Goal: Check status: Check status

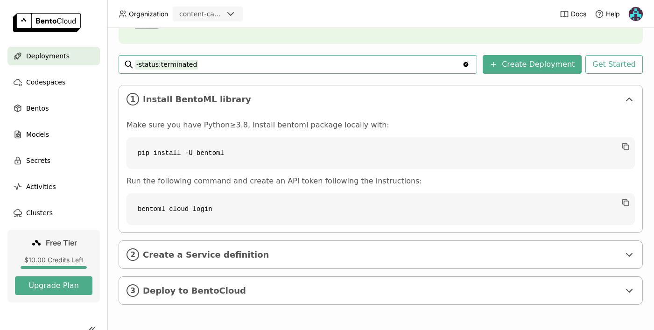
scroll to position [113, 0]
click at [39, 114] on div "Bentos" at bounding box center [53, 108] width 92 height 19
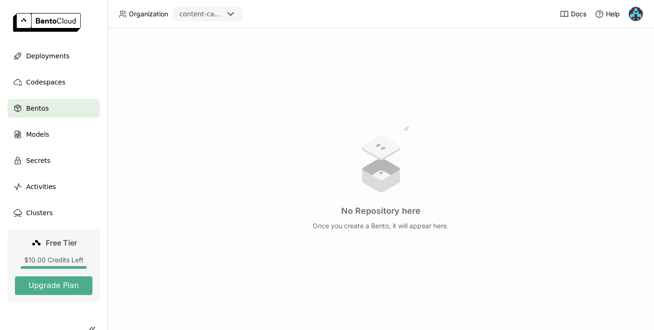
scroll to position [157, 0]
click at [28, 129] on span "Models" at bounding box center [37, 134] width 23 height 11
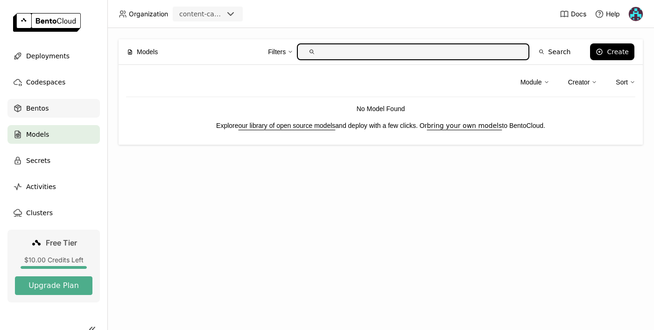
click at [43, 105] on span "Bentos" at bounding box center [37, 108] width 22 height 11
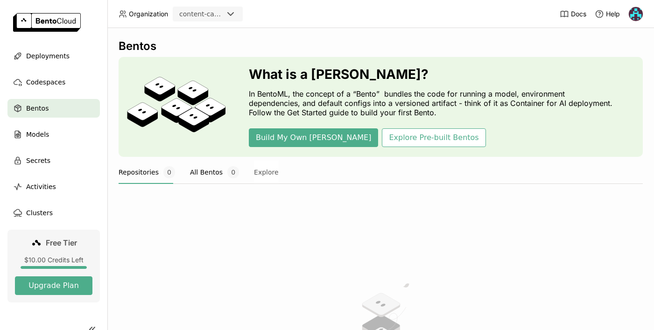
click at [206, 175] on button "All Bentos 0" at bounding box center [214, 172] width 49 height 23
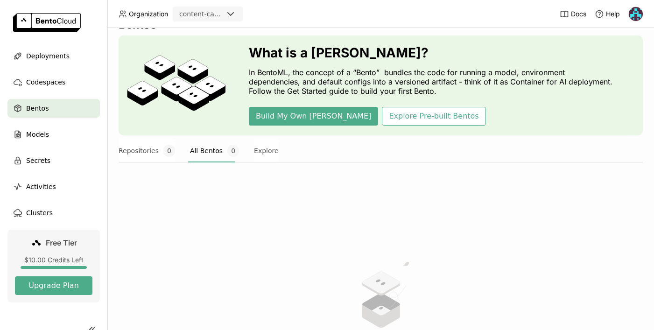
click at [148, 172] on div at bounding box center [381, 167] width 524 height 11
click at [148, 153] on button "Repositories 0" at bounding box center [147, 150] width 56 height 23
click at [37, 56] on span "Deployments" at bounding box center [47, 55] width 43 height 11
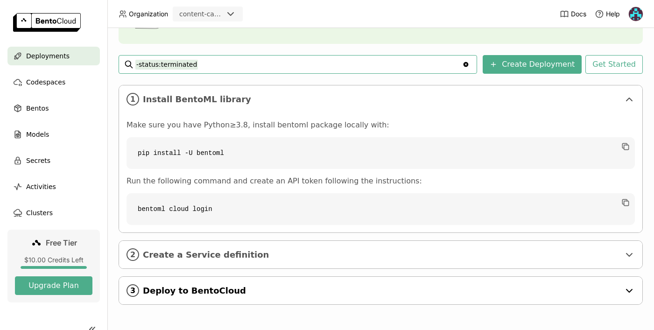
scroll to position [113, 0]
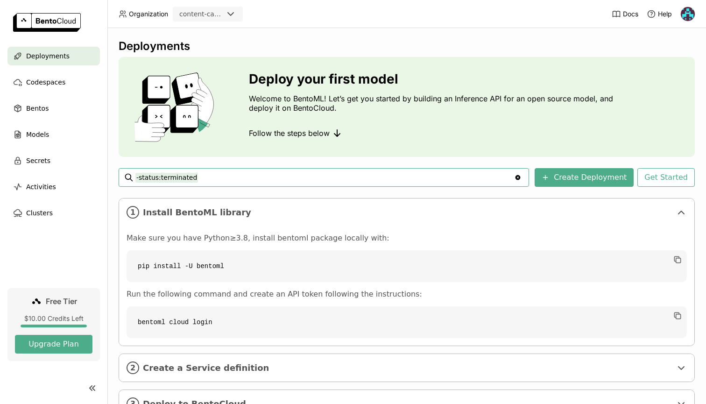
click at [521, 176] on icon "Clear value" at bounding box center [517, 177] width 7 height 7
type input "-"
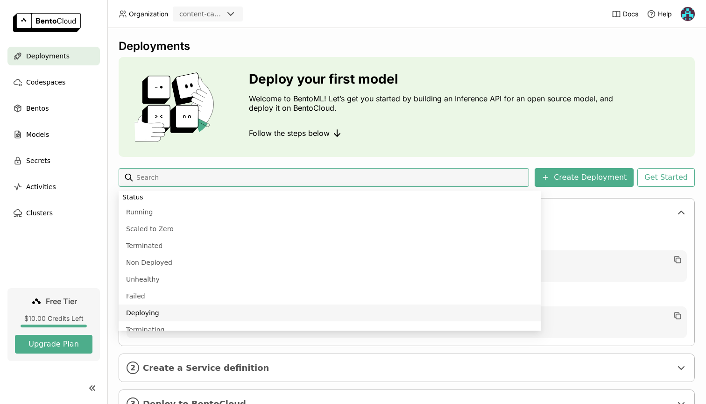
click at [143, 308] on li "Deploying" at bounding box center [330, 312] width 422 height 17
type input "status:deploying"
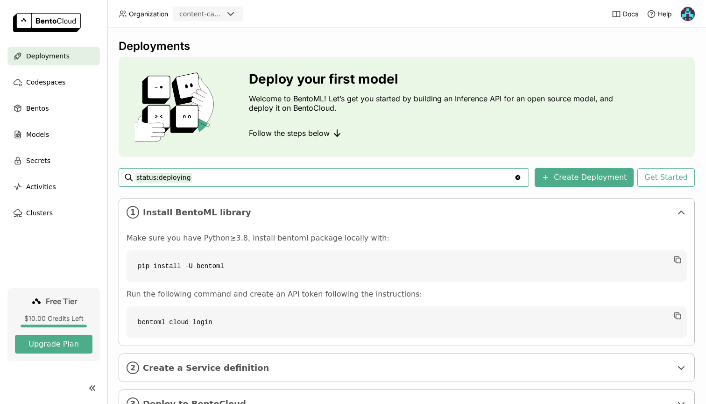
click at [224, 157] on div "Deployments Deploy your first model Welcome to BentoML! Let’s get you started b…" at bounding box center [407, 235] width 576 height 392
click at [230, 11] on icon at bounding box center [230, 13] width 11 height 11
click at [222, 31] on div "content-capital" at bounding box center [207, 37] width 55 height 19
click at [56, 82] on span "Codespaces" at bounding box center [45, 82] width 39 height 11
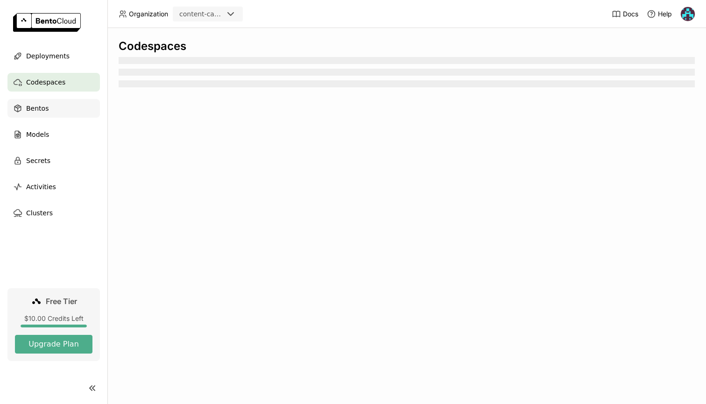
click at [39, 112] on span "Bentos" at bounding box center [37, 108] width 22 height 11
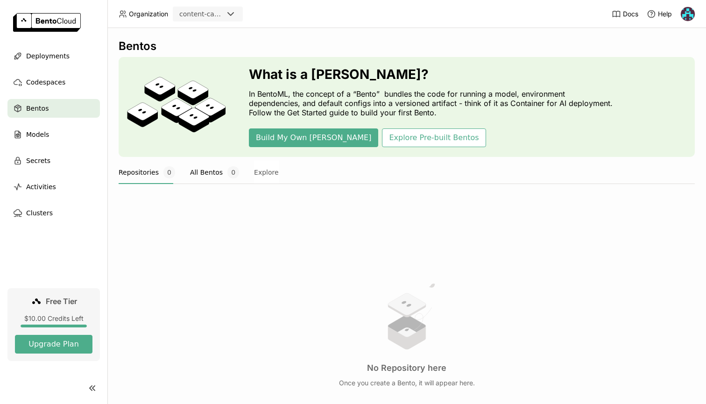
click at [201, 175] on button "All Bentos 0" at bounding box center [214, 172] width 49 height 23
click at [140, 171] on button "Repositories 0" at bounding box center [147, 172] width 56 height 23
click at [39, 206] on div "Clusters" at bounding box center [53, 212] width 92 height 19
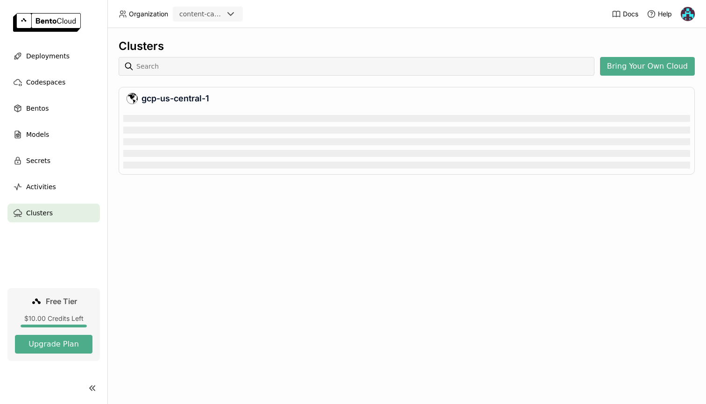
click at [192, 98] on div "gcp-us-central-1" at bounding box center [406, 98] width 560 height 11
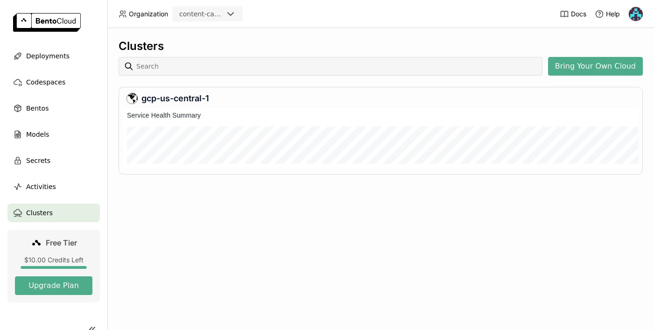
scroll to position [61, 515]
click at [52, 54] on span "Deployments" at bounding box center [47, 55] width 43 height 11
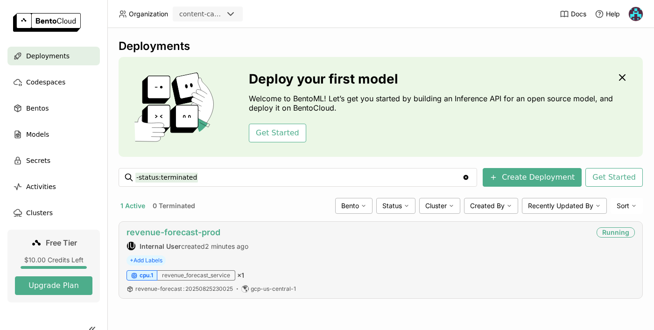
click at [167, 231] on link "revenue-forecast-prod" at bounding box center [173, 232] width 94 height 10
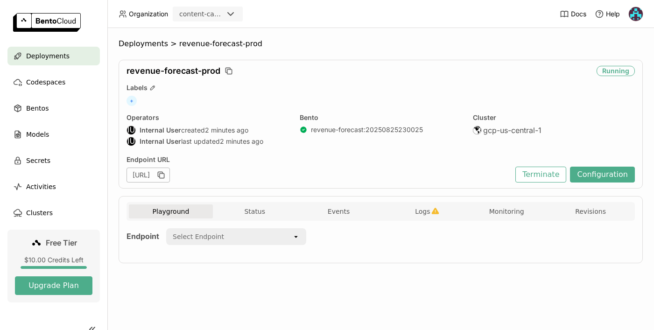
click at [294, 232] on div "open" at bounding box center [298, 236] width 13 height 15
click at [336, 276] on div "Deployments > revenue-forecast-prod revenue-forecast-prod Running Labels + Oper…" at bounding box center [381, 158] width 524 height 238
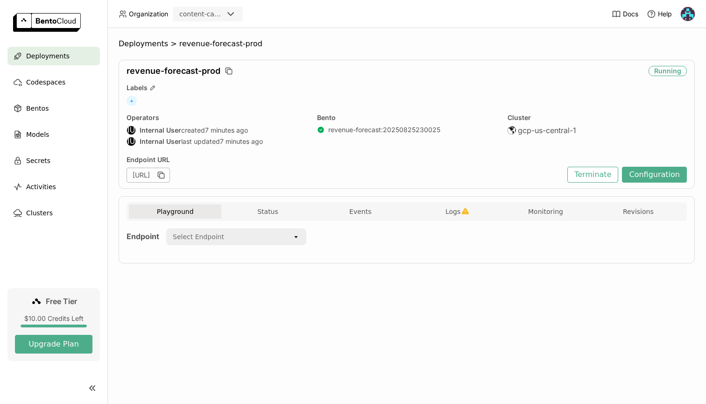
click at [297, 240] on icon "open" at bounding box center [295, 236] width 7 height 7
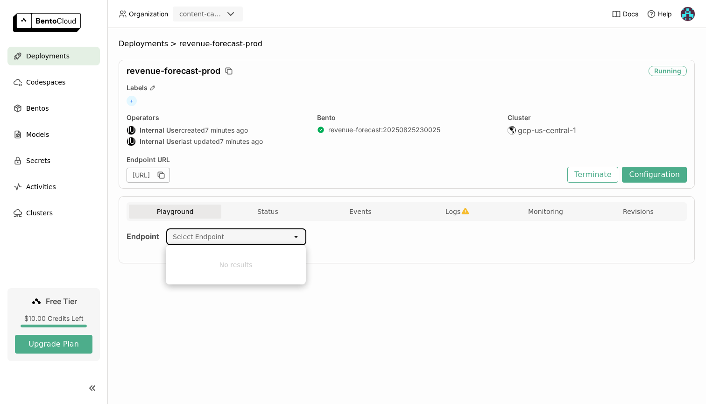
click at [354, 258] on div "Playground Status Events Logs Monitoring Revisions Endpoint Select Endpoint ope…" at bounding box center [407, 229] width 576 height 67
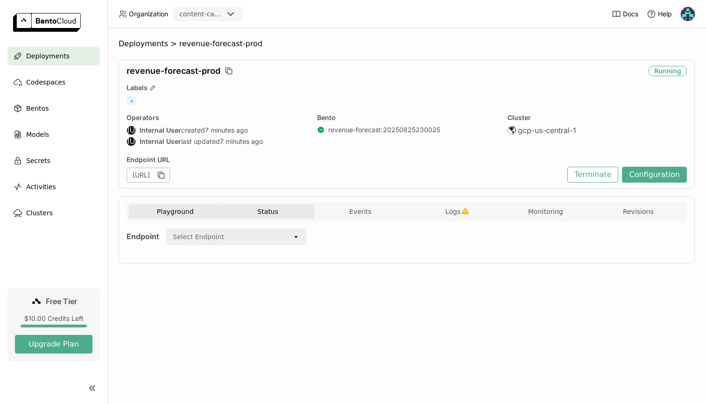
click at [264, 209] on button "Status" at bounding box center [267, 211] width 92 height 14
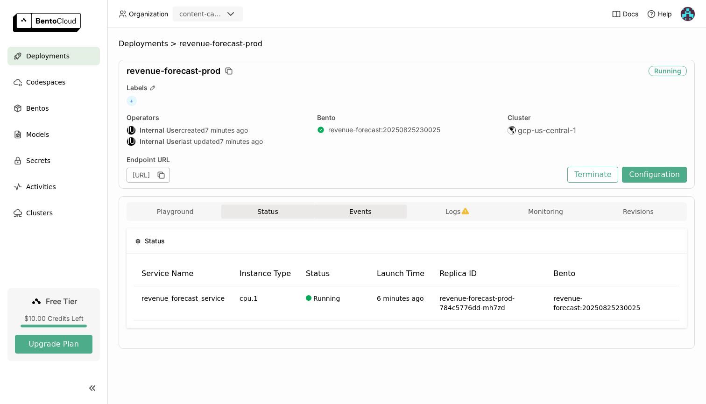
click at [348, 216] on button "Events" at bounding box center [360, 211] width 92 height 14
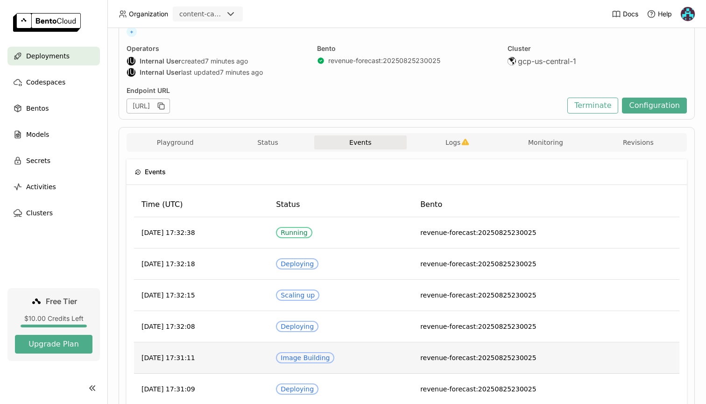
scroll to position [67, 0]
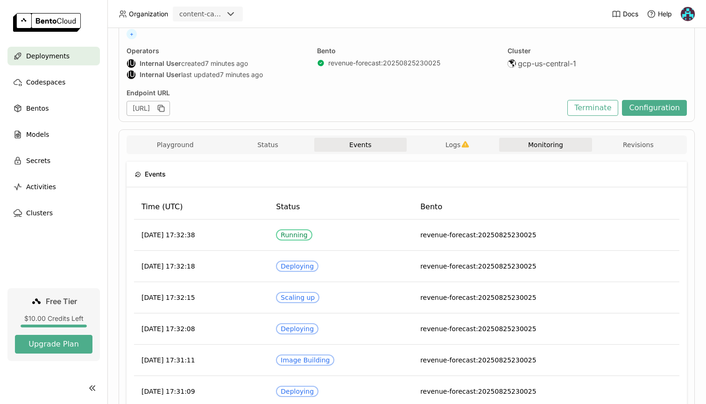
click at [539, 139] on button "Monitoring" at bounding box center [545, 145] width 92 height 14
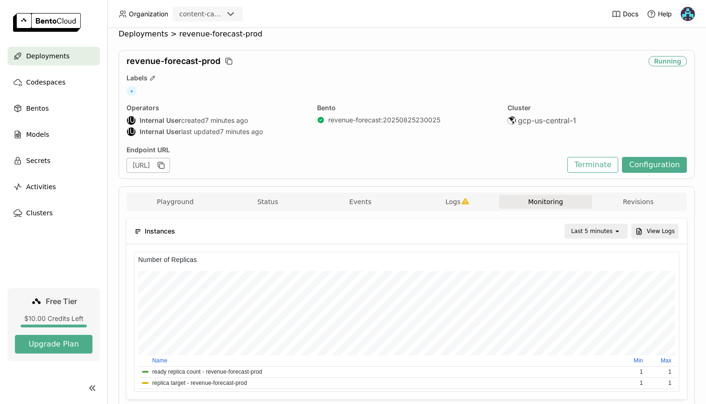
scroll to position [7, 0]
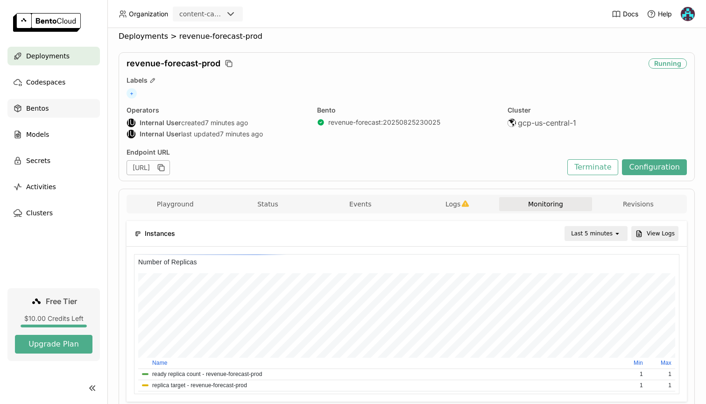
click at [25, 108] on div "Bentos" at bounding box center [53, 108] width 92 height 19
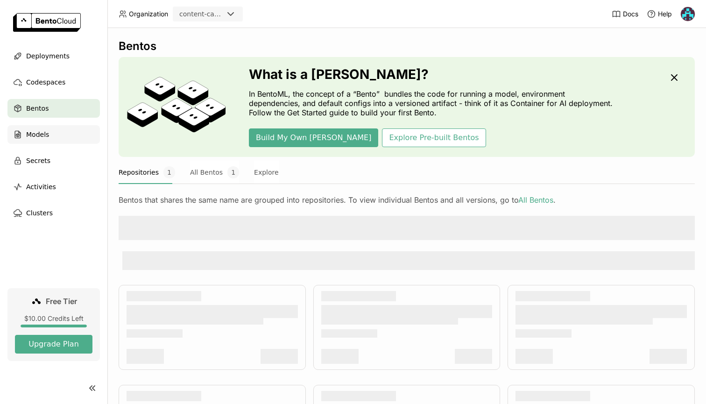
click at [48, 140] on div "Models" at bounding box center [53, 134] width 92 height 19
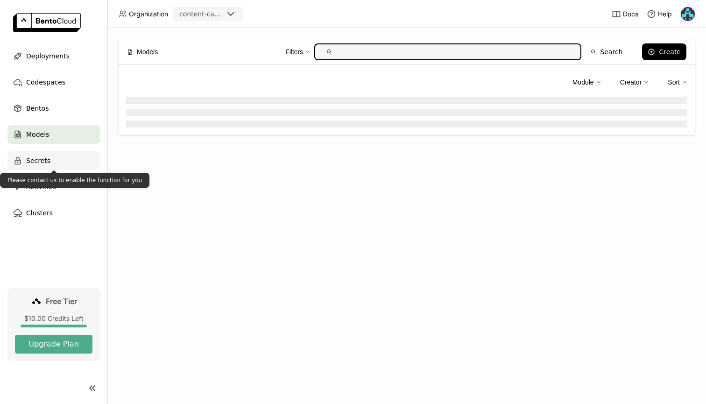
click at [45, 164] on span "Secrets" at bounding box center [38, 160] width 24 height 11
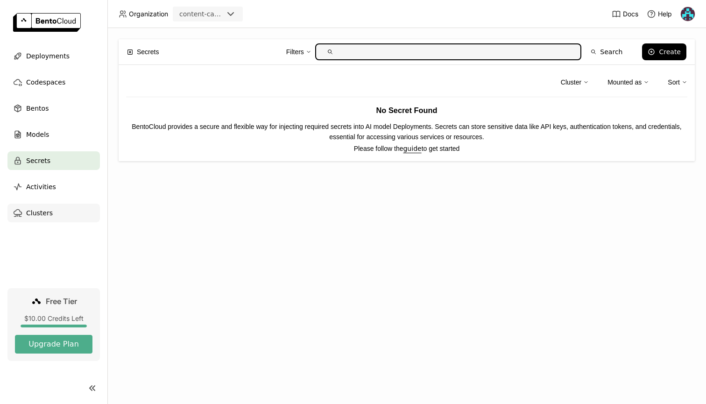
click at [46, 218] on div "Clusters" at bounding box center [53, 212] width 92 height 19
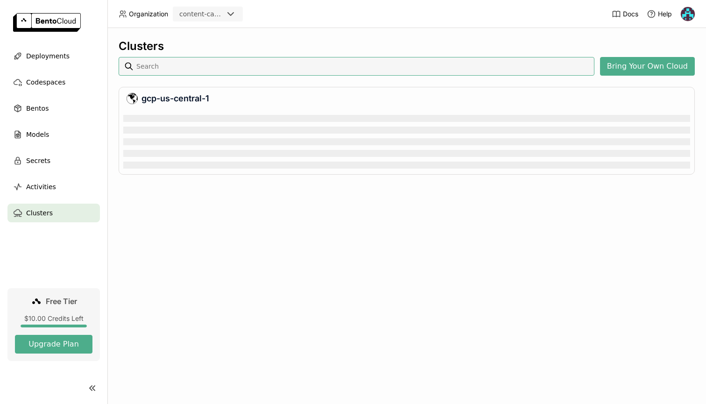
click at [189, 213] on div "Clusters Bring Your Own Cloud gcp-us-central-1" at bounding box center [406, 216] width 598 height 376
click at [40, 50] on div "Deployments" at bounding box center [53, 56] width 92 height 19
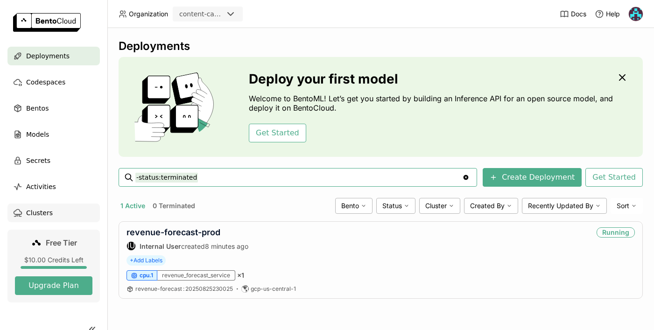
click at [46, 215] on span "Clusters" at bounding box center [39, 212] width 27 height 11
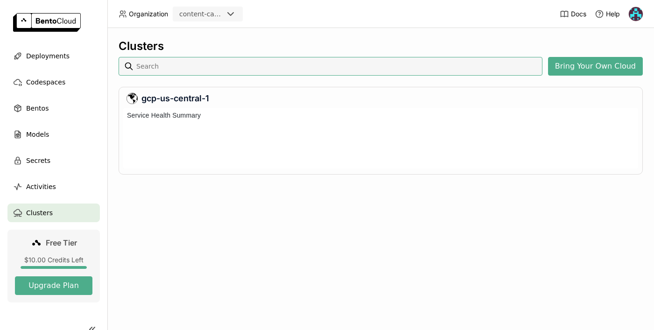
scroll to position [61, 515]
click at [42, 136] on span "Models" at bounding box center [37, 134] width 23 height 11
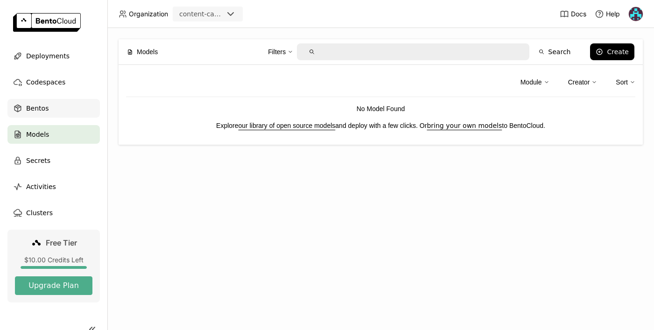
click at [29, 110] on span "Bentos" at bounding box center [37, 108] width 22 height 11
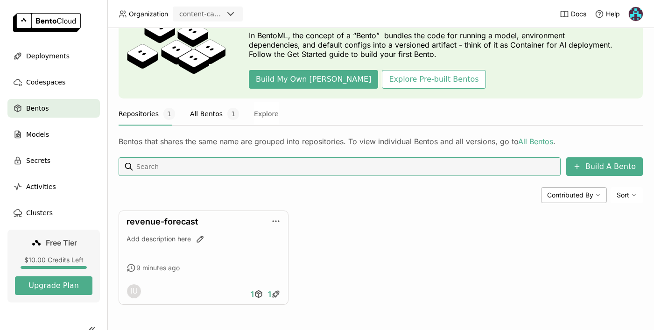
scroll to position [58, 0]
click at [275, 220] on icon "button" at bounding box center [275, 221] width 9 height 9
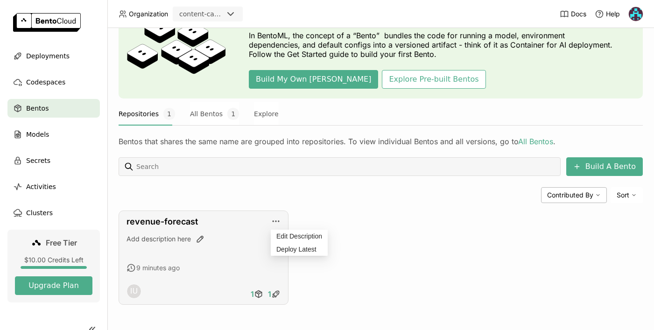
click at [203, 252] on div "Add description here" at bounding box center [203, 246] width 154 height 25
click at [170, 243] on div "Add description here" at bounding box center [203, 238] width 154 height 9
click at [259, 294] on icon at bounding box center [256, 293] width 3 height 2
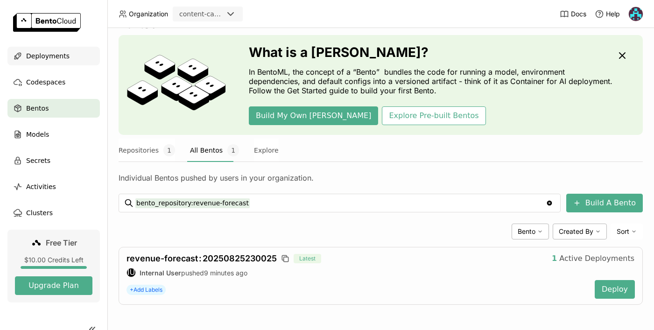
click at [40, 58] on span "Deployments" at bounding box center [47, 55] width 43 height 11
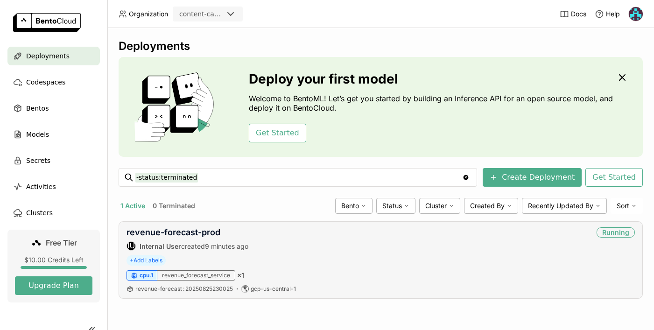
click at [204, 278] on div "revenue_forecast_service" at bounding box center [196, 275] width 78 height 10
click at [193, 255] on div "revenue-forecast-prod IU Internal User created 9 minutes ago Running + Add Labe…" at bounding box center [381, 259] width 524 height 77
click at [152, 260] on span "+ Add Labels" at bounding box center [145, 260] width 39 height 10
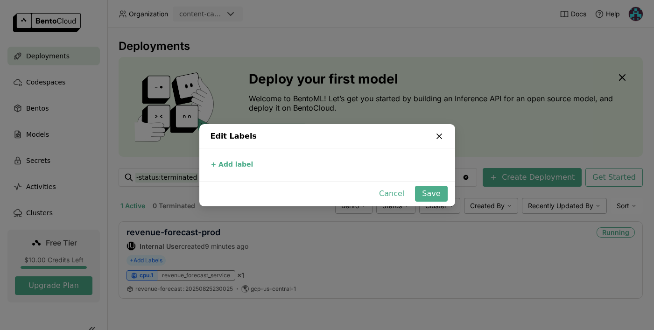
click at [439, 137] on icon "dialog" at bounding box center [439, 136] width 5 height 5
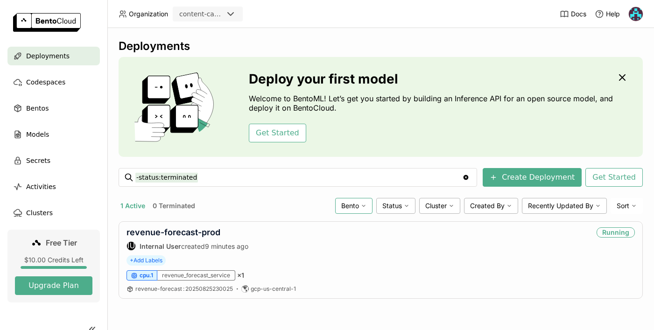
click at [364, 208] on icon at bounding box center [364, 206] width 6 height 6
click at [406, 206] on icon at bounding box center [407, 206] width 6 height 6
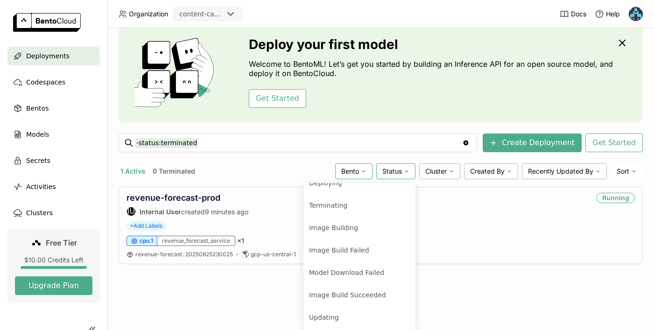
scroll to position [132, 0]
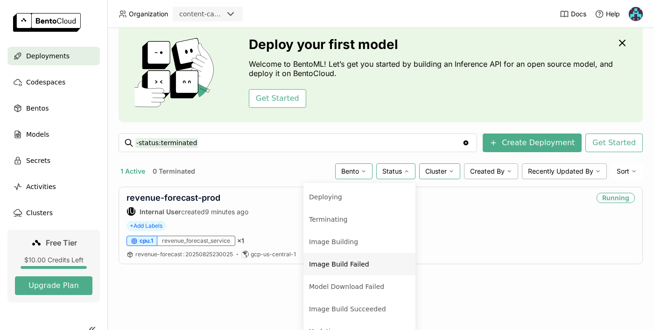
click at [450, 172] on icon at bounding box center [451, 171] width 6 height 6
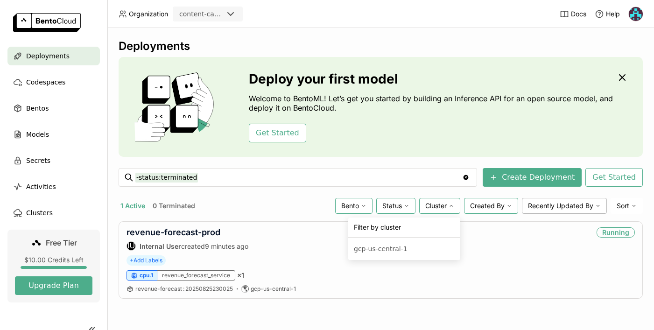
click at [506, 208] on icon at bounding box center [509, 206] width 6 height 6
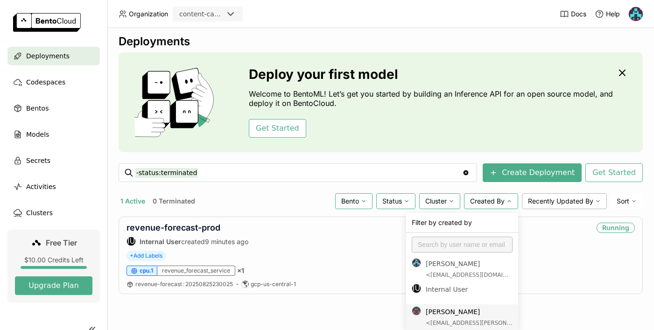
click at [322, 322] on div "Deployments Deploy your first model Welcome to BentoML! Let’s get you started b…" at bounding box center [380, 179] width 546 height 302
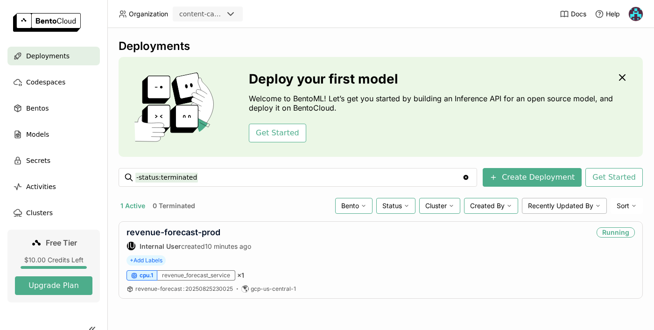
click at [209, 181] on input "-status:terminated" at bounding box center [298, 177] width 327 height 15
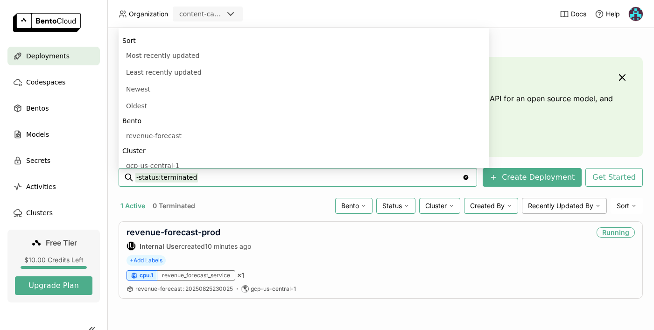
scroll to position [303, 0]
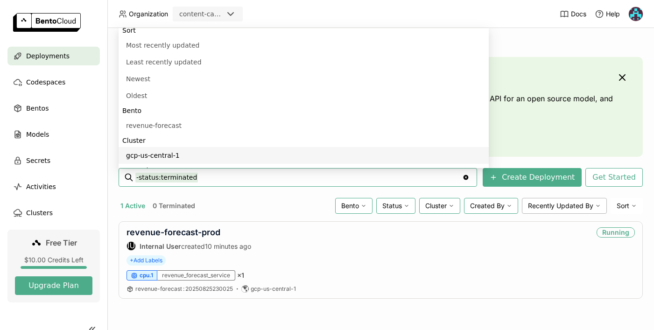
click at [159, 156] on li "gcp-us-central-1" at bounding box center [304, 155] width 370 height 17
type input "-status:terminated cluster:gcp-us-central-1"
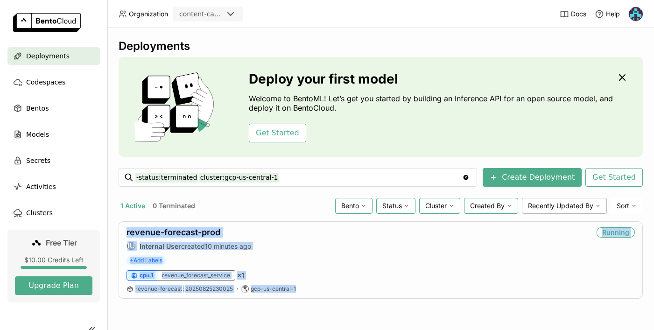
drag, startPoint x: 315, startPoint y: 293, endPoint x: 137, endPoint y: 217, distance: 193.0
click at [137, 217] on div "Deployments Deploy your first model Welcome to BentoML! Let’s get you started b…" at bounding box center [381, 175] width 524 height 273
copy div "revenue-forecast-prod IU Internal User created 10 minutes ago Running + Add Lab…"
click at [319, 247] on div "revenue-forecast-prod IU Internal User created 13 minutes ago Running" at bounding box center [380, 238] width 508 height 23
